Goal: Task Accomplishment & Management: Manage account settings

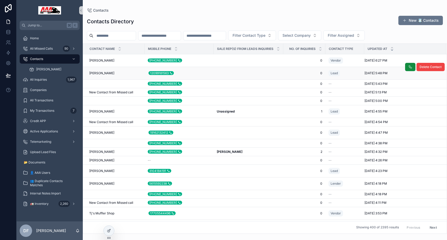
click at [102, 72] on span "[PERSON_NAME]" at bounding box center [101, 73] width 25 height 4
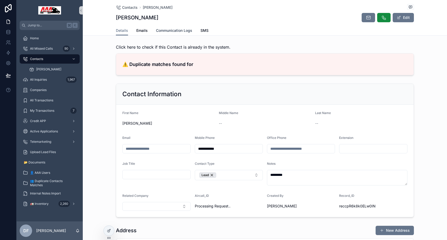
click at [184, 30] on span "Communication Logs" at bounding box center [174, 30] width 36 height 5
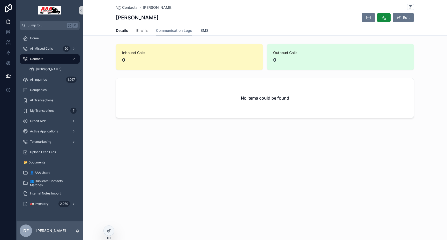
click at [205, 30] on span "SMS" at bounding box center [205, 30] width 8 height 5
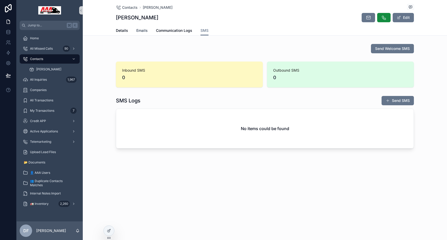
click at [138, 28] on span "Emails" at bounding box center [141, 30] width 11 height 5
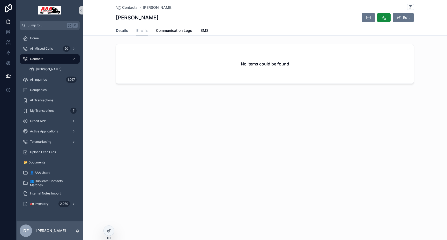
click at [119, 27] on link "Details" at bounding box center [122, 31] width 12 height 10
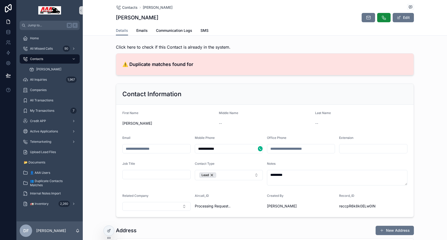
click at [188, 65] on h4 "⚠️ Duplicate matches found for" at bounding box center [264, 64] width 285 height 7
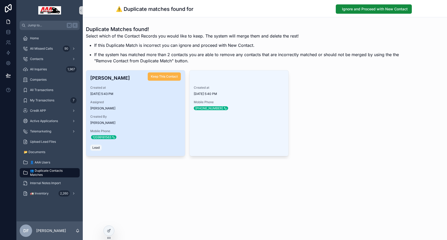
click at [160, 77] on span "Keep This Contact" at bounding box center [164, 77] width 27 height 4
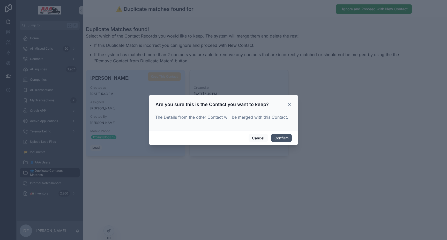
click at [285, 139] on button "Confirm" at bounding box center [281, 138] width 21 height 8
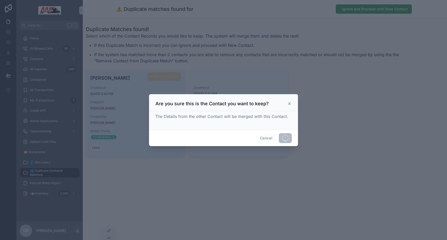
click at [265, 138] on span "Cancel" at bounding box center [266, 138] width 19 height 10
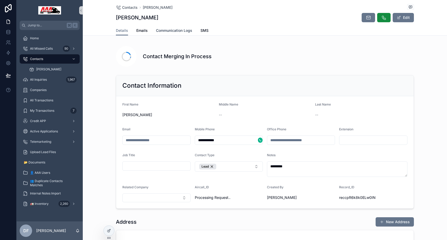
click at [168, 27] on link "Communication Logs" at bounding box center [174, 31] width 36 height 10
